Goal: Transaction & Acquisition: Purchase product/service

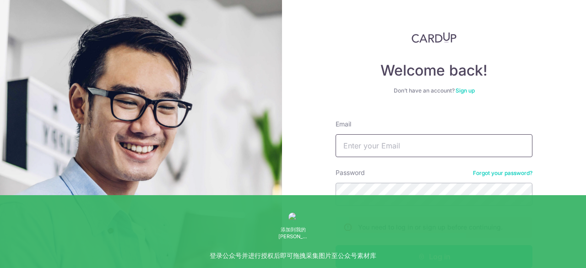
type input "sue921@gmail.com"
click at [432, 254] on button "Log in" at bounding box center [434, 256] width 197 height 23
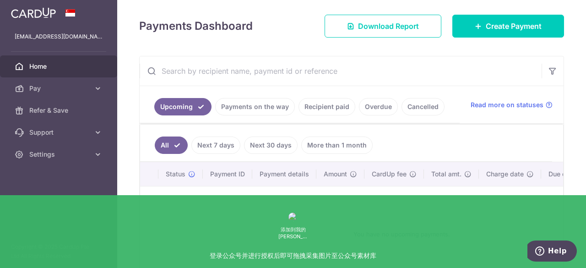
scroll to position [44, 0]
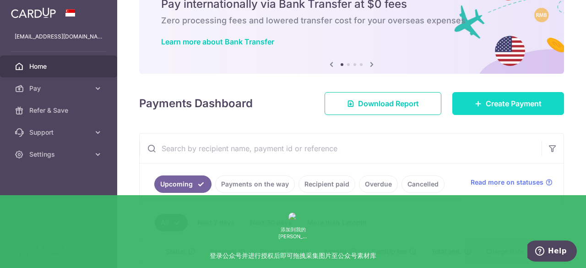
click at [516, 108] on span "Create Payment" at bounding box center [514, 103] width 56 height 11
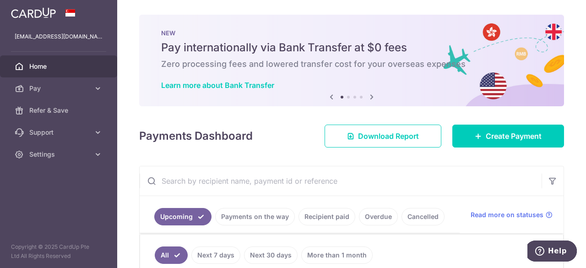
click at [372, 99] on icon at bounding box center [371, 96] width 11 height 11
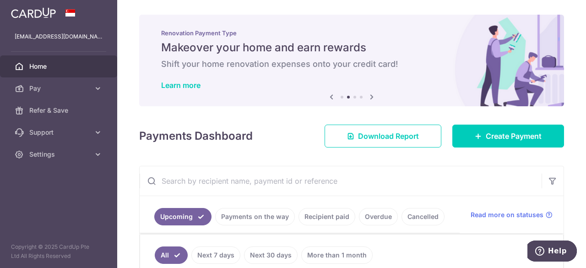
click at [371, 98] on icon at bounding box center [371, 96] width 11 height 11
click at [367, 97] on icon at bounding box center [371, 96] width 11 height 11
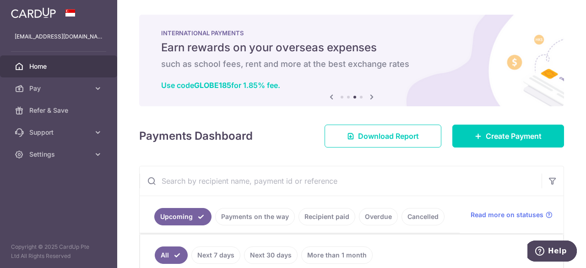
click at [371, 97] on icon at bounding box center [371, 96] width 11 height 11
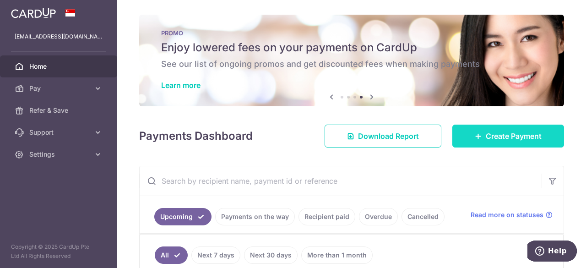
click at [518, 140] on span "Create Payment" at bounding box center [514, 136] width 56 height 11
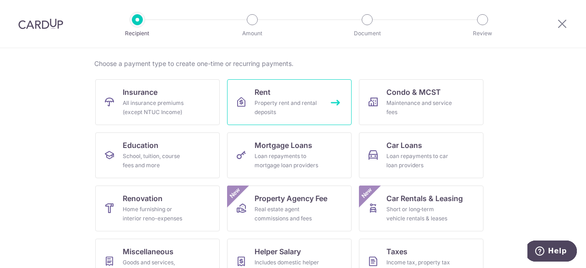
scroll to position [4, 0]
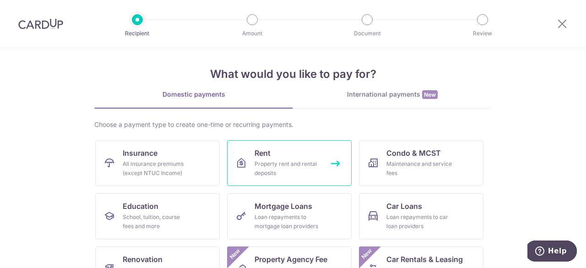
click at [282, 158] on link "Rent Property rent and rental deposits" at bounding box center [289, 163] width 125 height 46
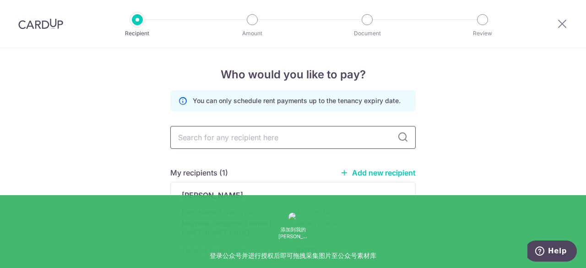
scroll to position [73, 0]
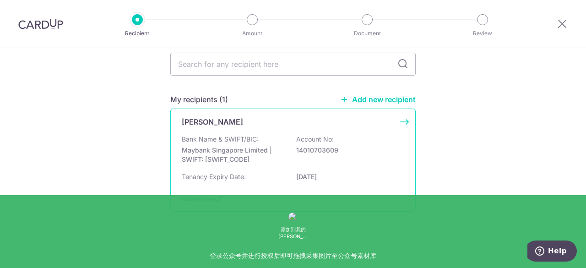
click at [401, 122] on div "[PERSON_NAME] Bank Name & SWIFT/BIC: Maybank Singapore Limited | SWIFT: [SWIFT_…" at bounding box center [292, 160] width 245 height 103
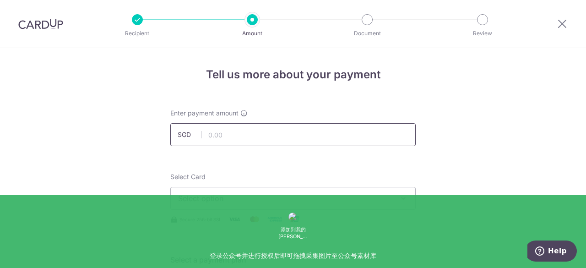
click at [327, 133] on input "text" at bounding box center [292, 134] width 245 height 23
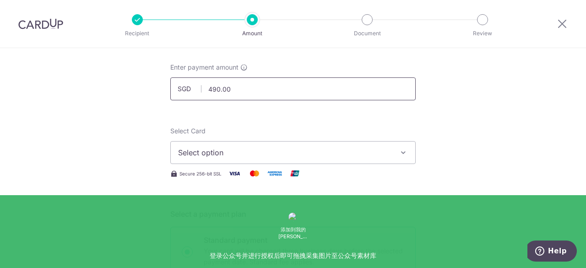
drag, startPoint x: 239, startPoint y: 88, endPoint x: 169, endPoint y: 87, distance: 69.6
click at [170, 87] on input "490.00" at bounding box center [292, 88] width 245 height 23
type input "485.00"
click at [351, 155] on span "Select option" at bounding box center [284, 152] width 213 height 11
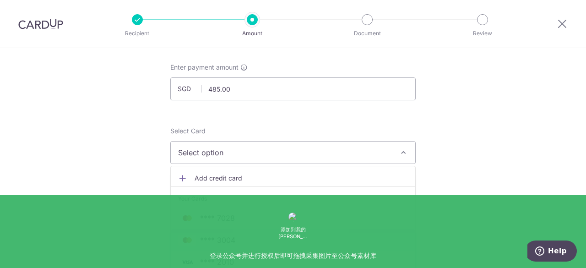
click at [294, 240] on span "**** 3004" at bounding box center [293, 239] width 230 height 11
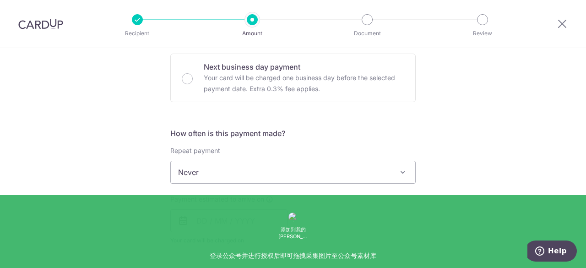
scroll to position [321, 0]
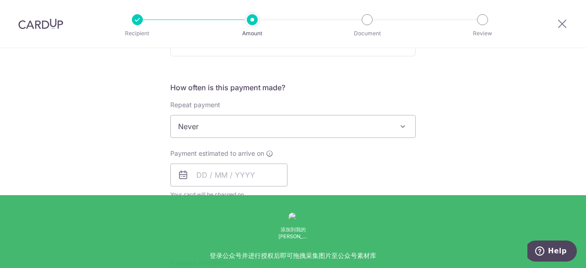
click at [490, 156] on div "Tell us more about your payment Enter payment amount SGD 485.00 485.00 Select C…" at bounding box center [293, 141] width 586 height 829
